Goal: Transaction & Acquisition: Purchase product/service

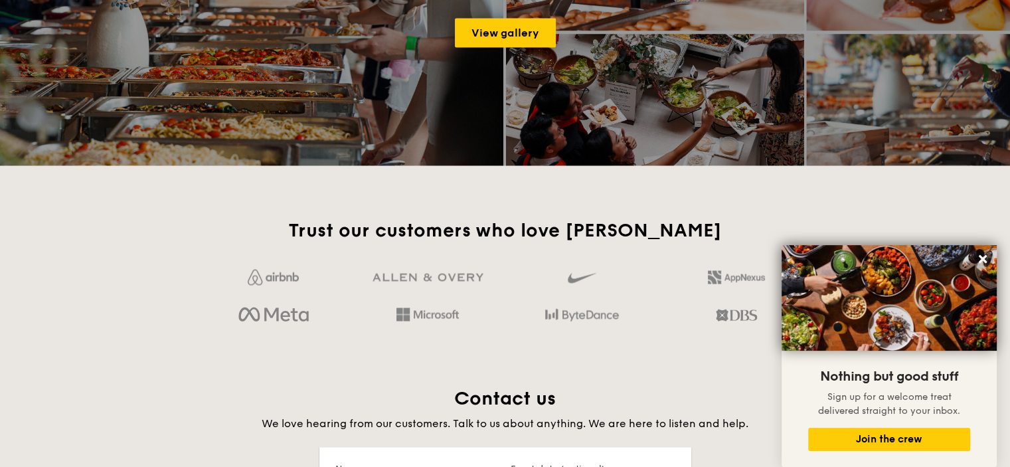
scroll to position [2125, 0]
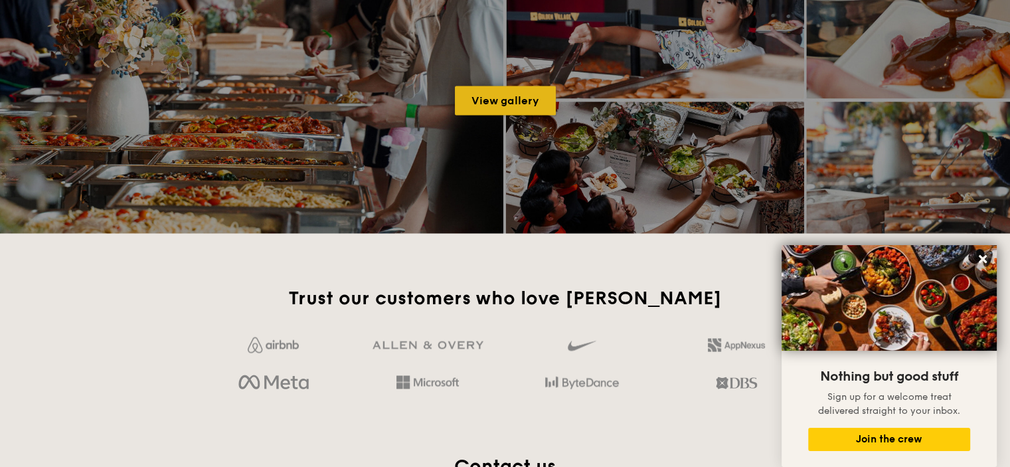
click at [507, 98] on link "View gallery" at bounding box center [505, 100] width 101 height 29
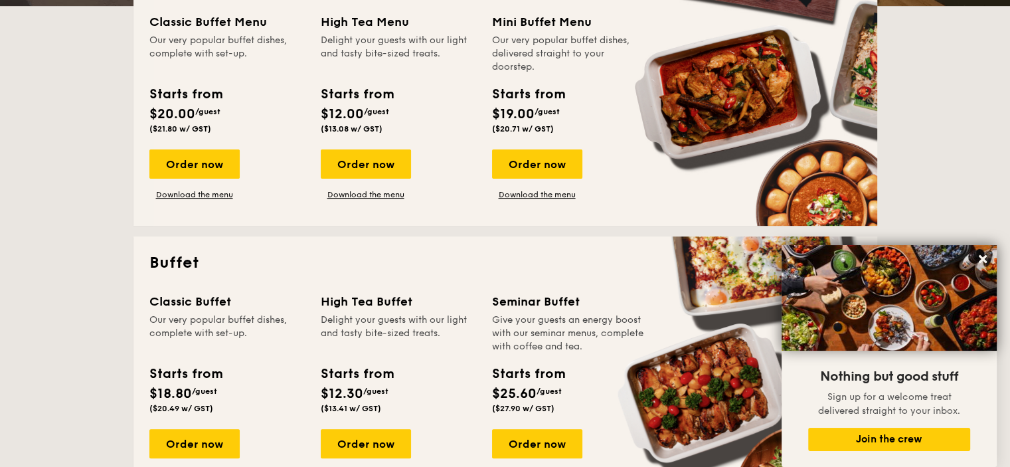
scroll to position [465, 0]
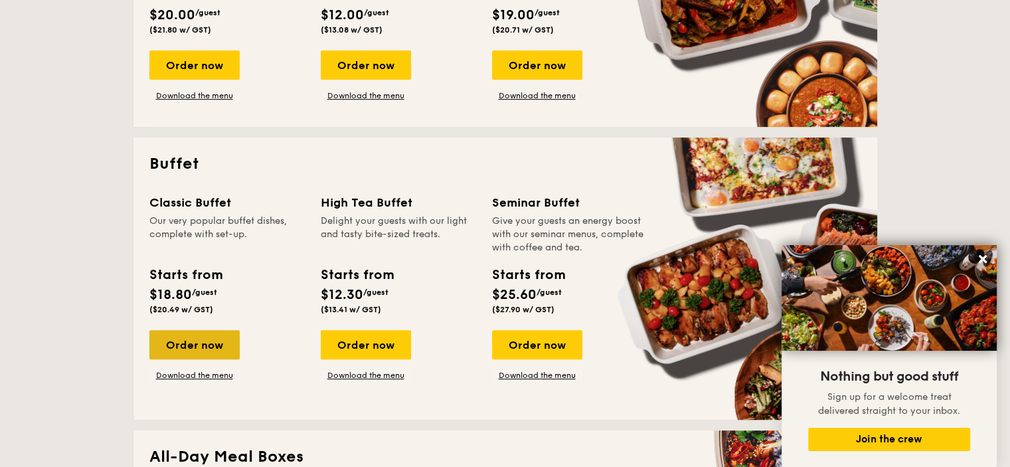
click at [218, 347] on div "Order now" at bounding box center [194, 344] width 90 height 29
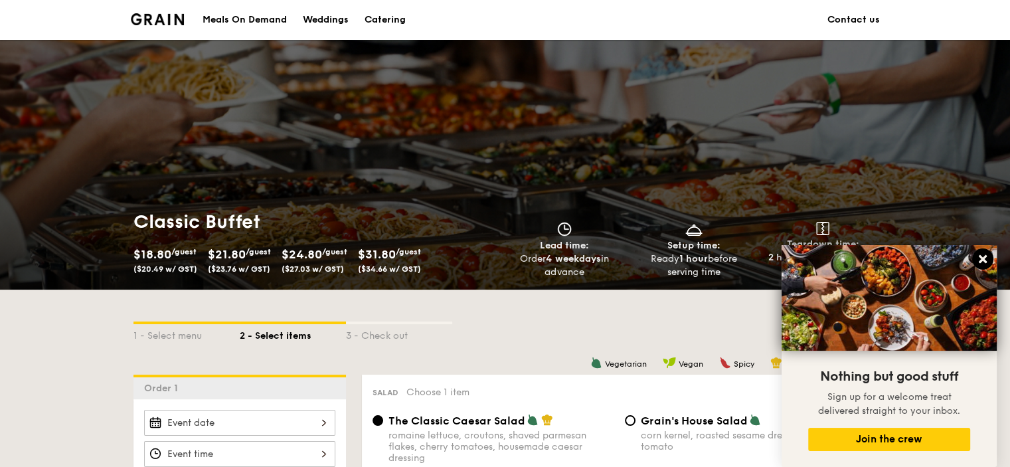
click at [979, 256] on icon at bounding box center [983, 259] width 8 height 8
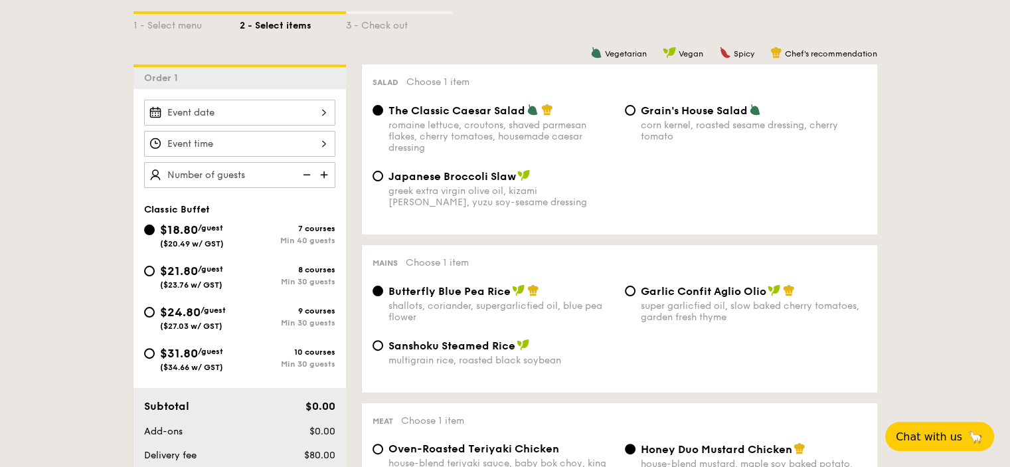
scroll to position [199, 0]
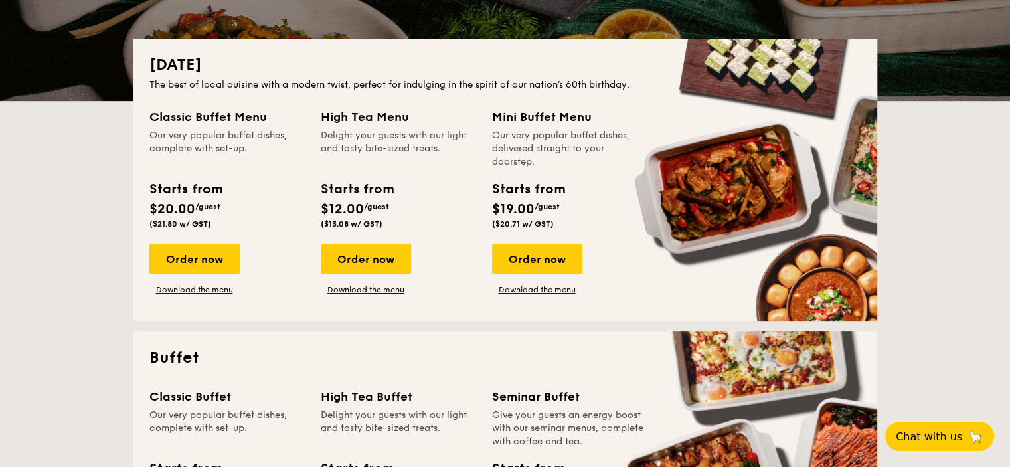
scroll to position [455, 0]
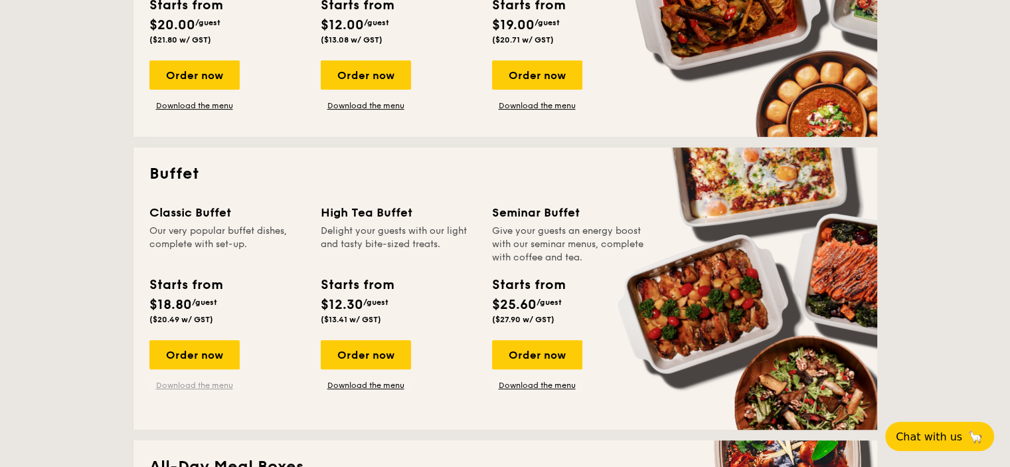
click at [205, 384] on link "Download the menu" at bounding box center [194, 385] width 90 height 11
